Goal: Task Accomplishment & Management: Use online tool/utility

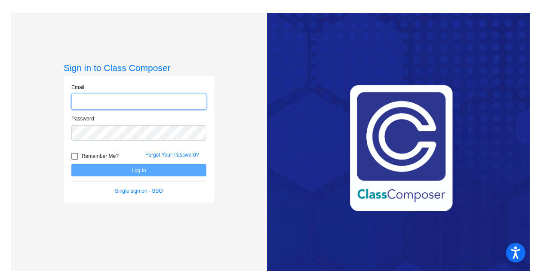
click at [93, 101] on input "email" at bounding box center [138, 102] width 135 height 16
click at [95, 108] on input "email" at bounding box center [138, 102] width 135 height 16
type input "[PERSON_NAME][EMAIL_ADDRESS][PERSON_NAME][DOMAIN_NAME]"
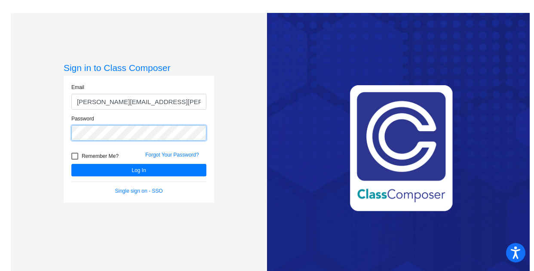
click at [71, 164] on button "Log In" at bounding box center [138, 170] width 135 height 12
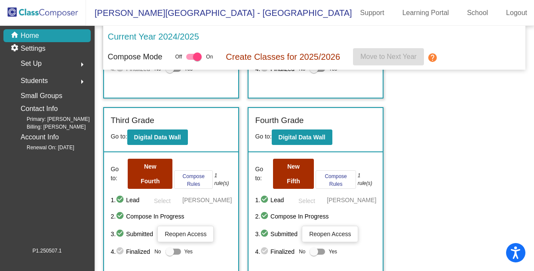
scroll to position [292, 0]
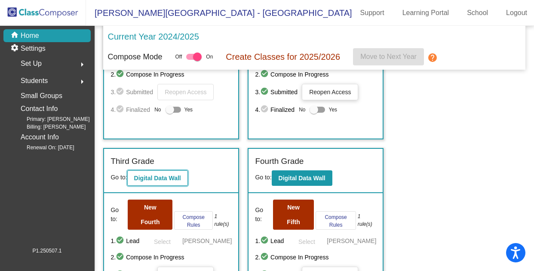
click at [156, 181] on b "Digital Data Wall" at bounding box center [157, 178] width 47 height 7
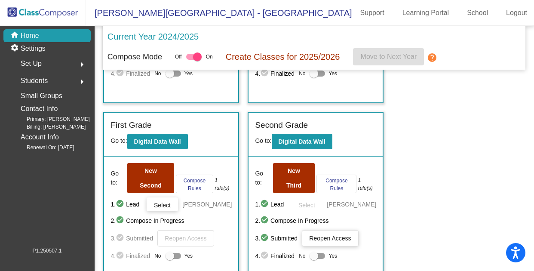
scroll to position [146, 0]
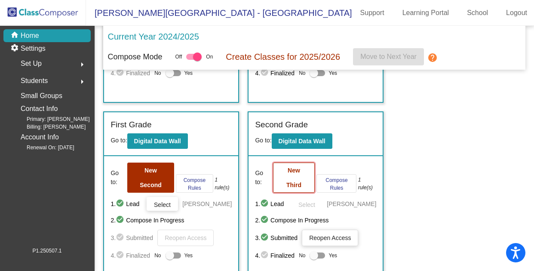
click at [297, 175] on button "New Third" at bounding box center [294, 177] width 42 height 30
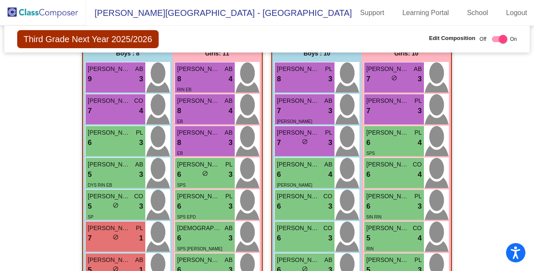
scroll to position [231, 0]
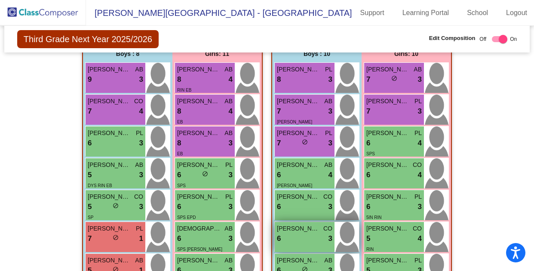
click at [301, 229] on span "[PERSON_NAME]" at bounding box center [298, 228] width 43 height 9
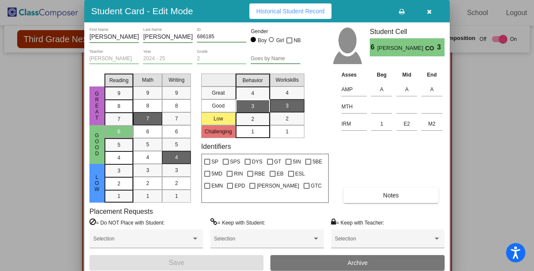
click at [470, 129] on div at bounding box center [267, 135] width 534 height 271
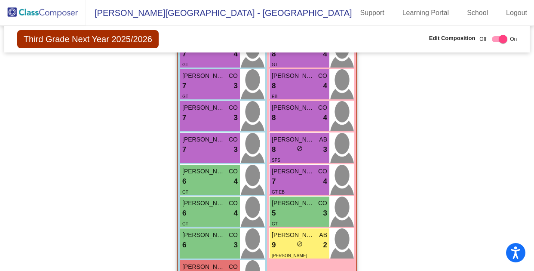
scroll to position [792, 0]
